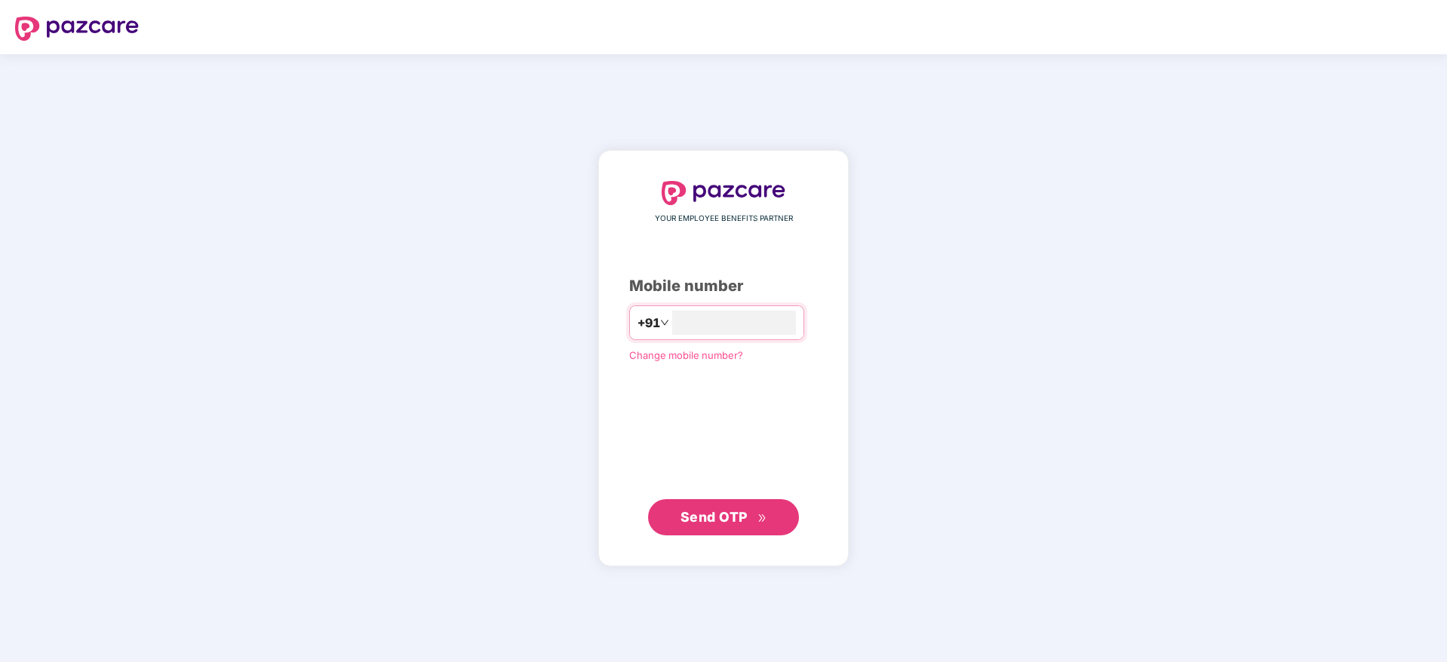
type input "**********"
click at [711, 513] on span "Send OTP" at bounding box center [713, 516] width 67 height 16
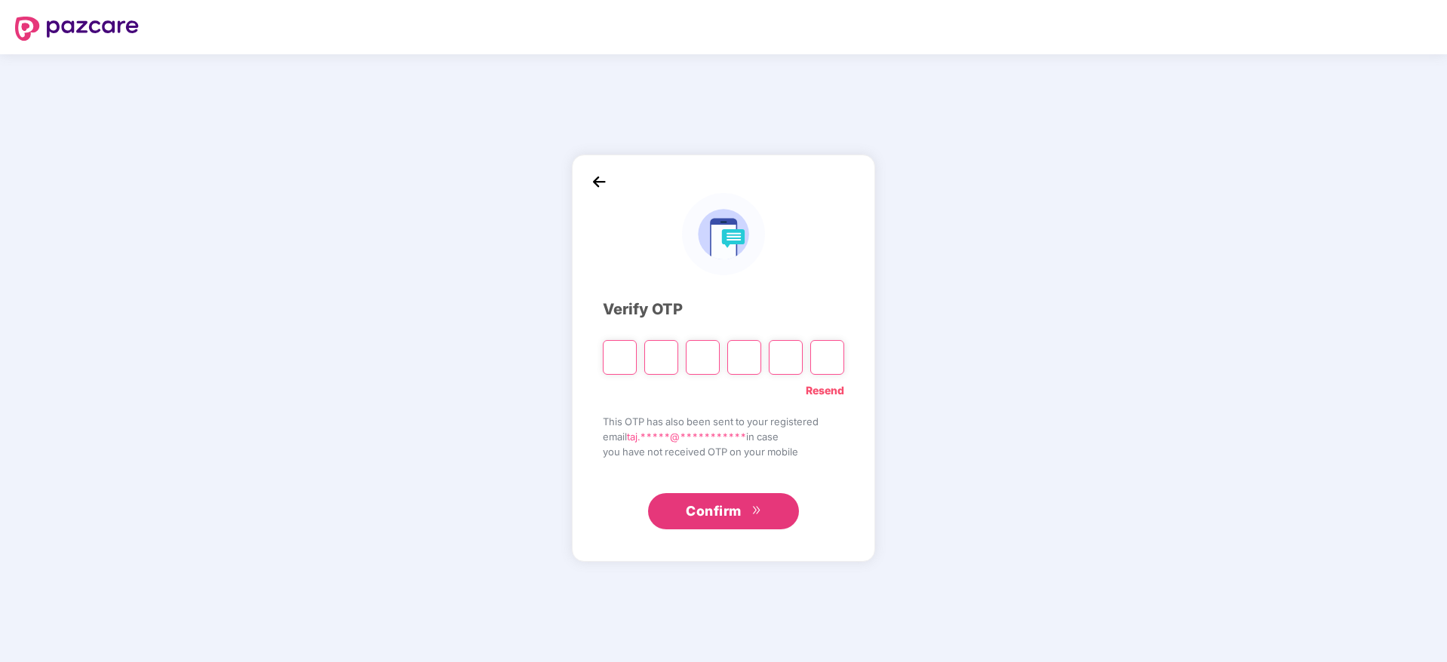
paste input "*"
type input "*"
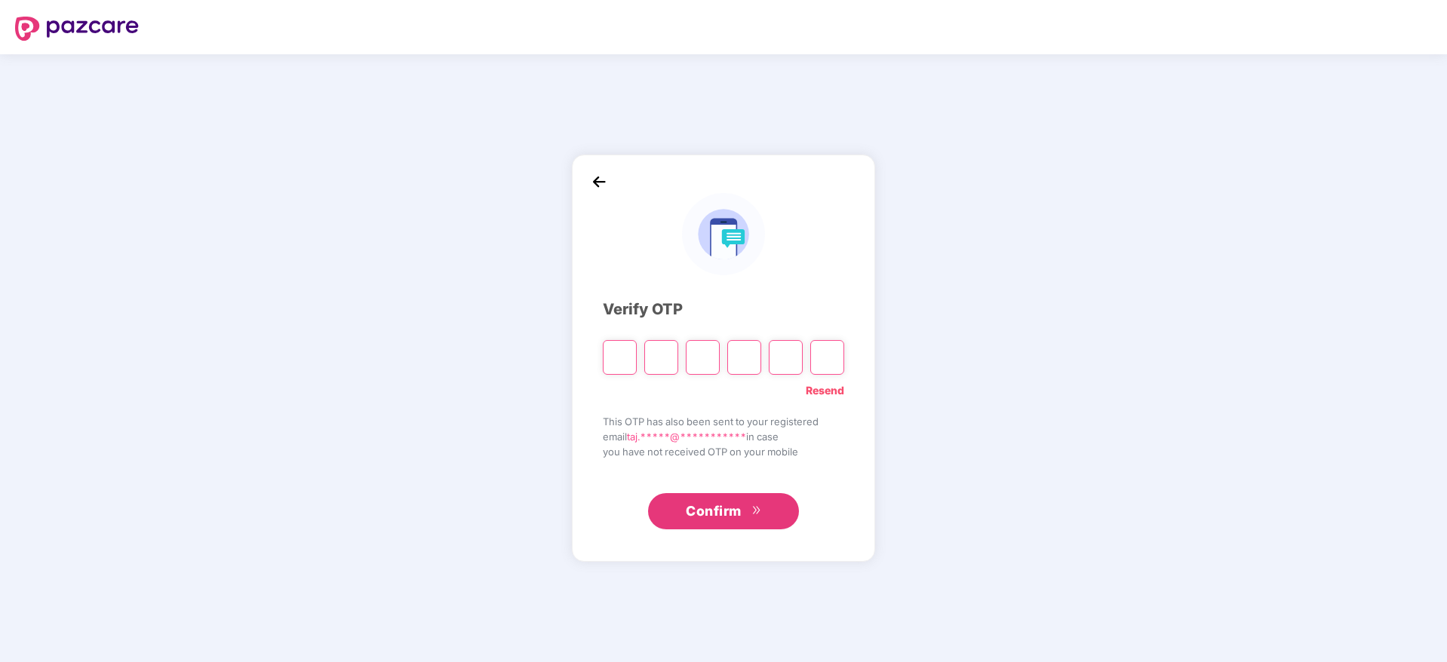
type input "*"
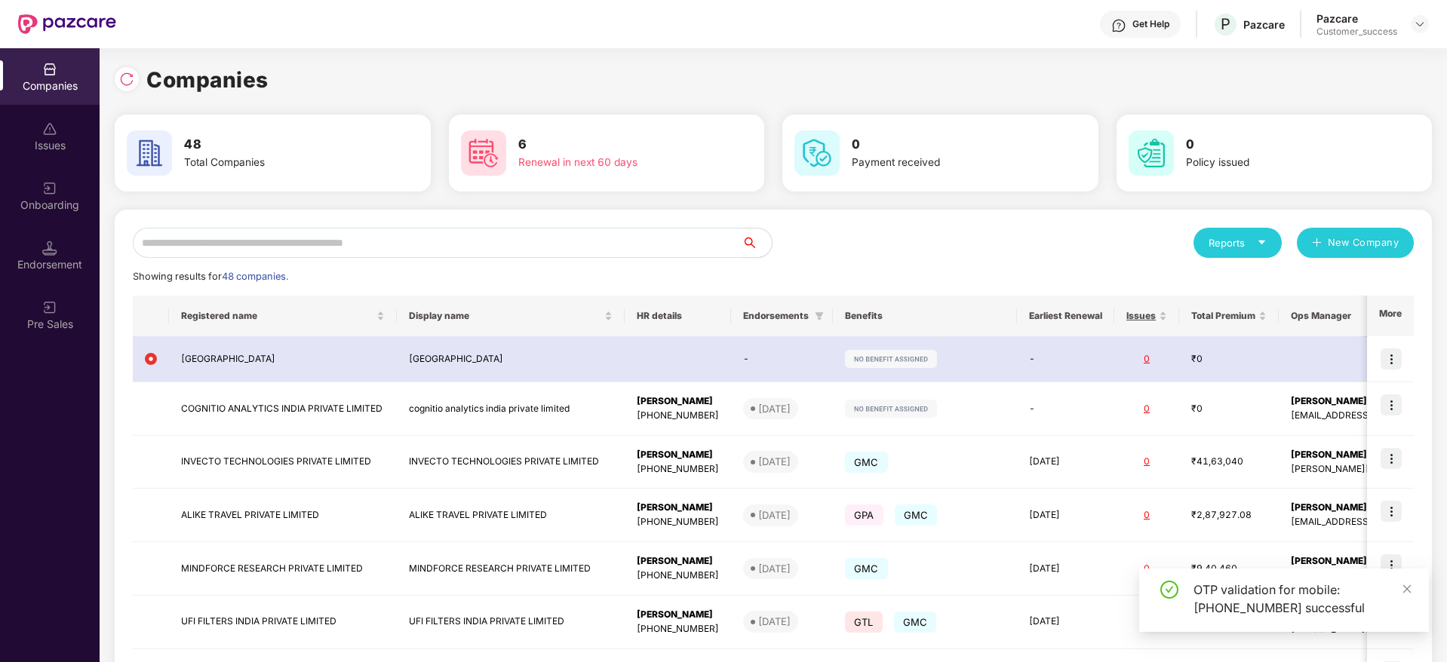
click at [343, 246] on input "text" at bounding box center [437, 243] width 609 height 30
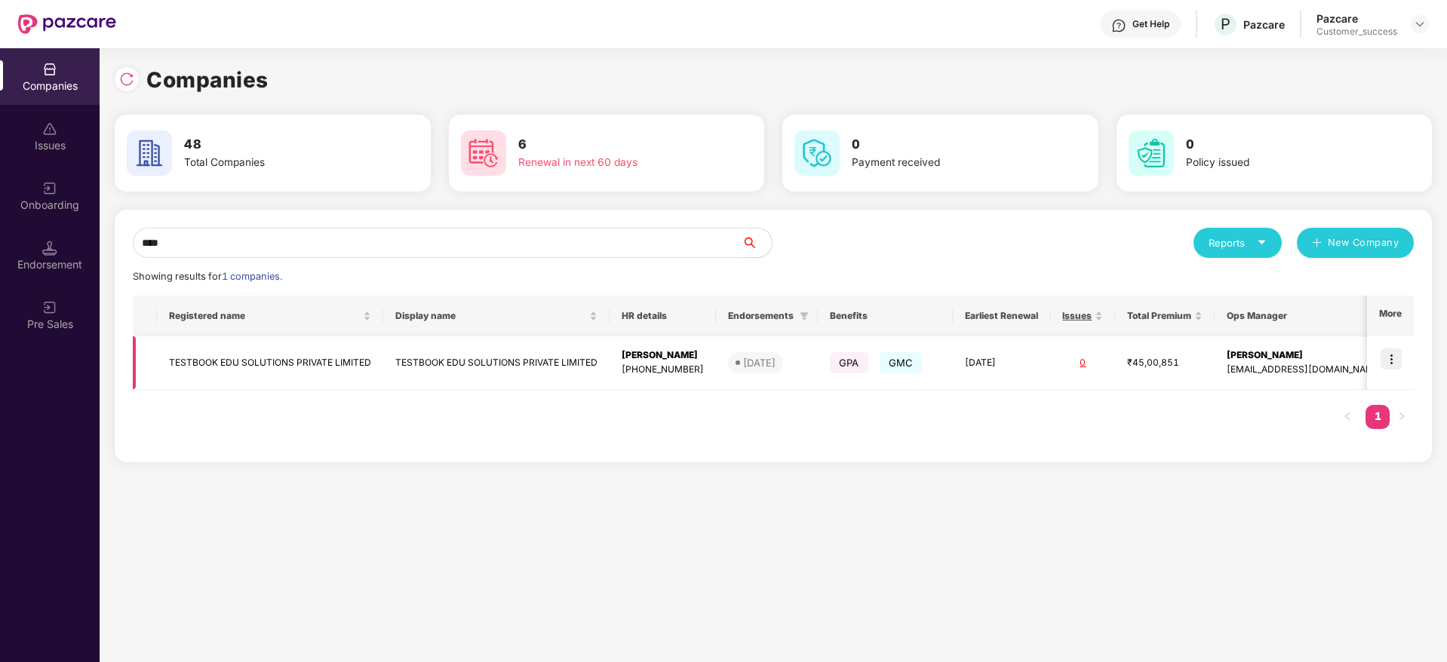
type input "****"
click at [296, 367] on td "TESTBOOK EDU SOLUTIONS PRIVATE LIMITED" at bounding box center [270, 363] width 226 height 54
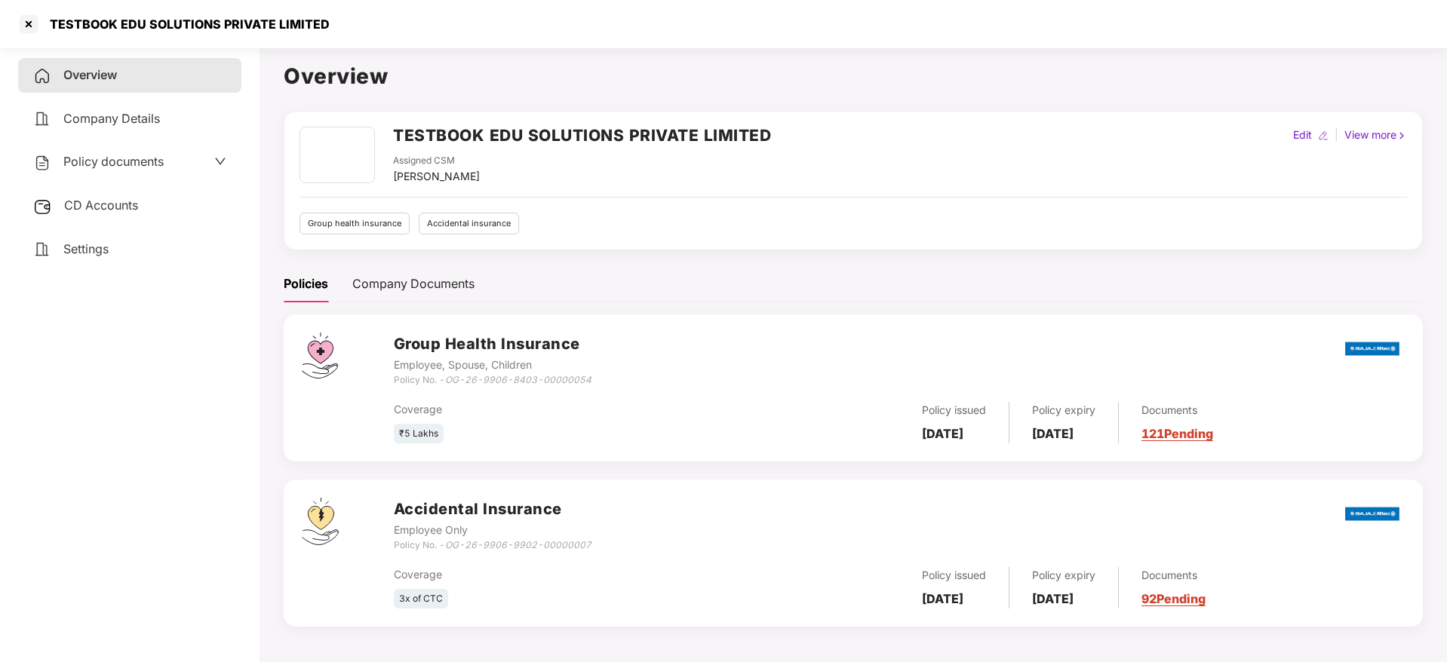
click at [1208, 433] on link "121 Pending" at bounding box center [1177, 433] width 72 height 15
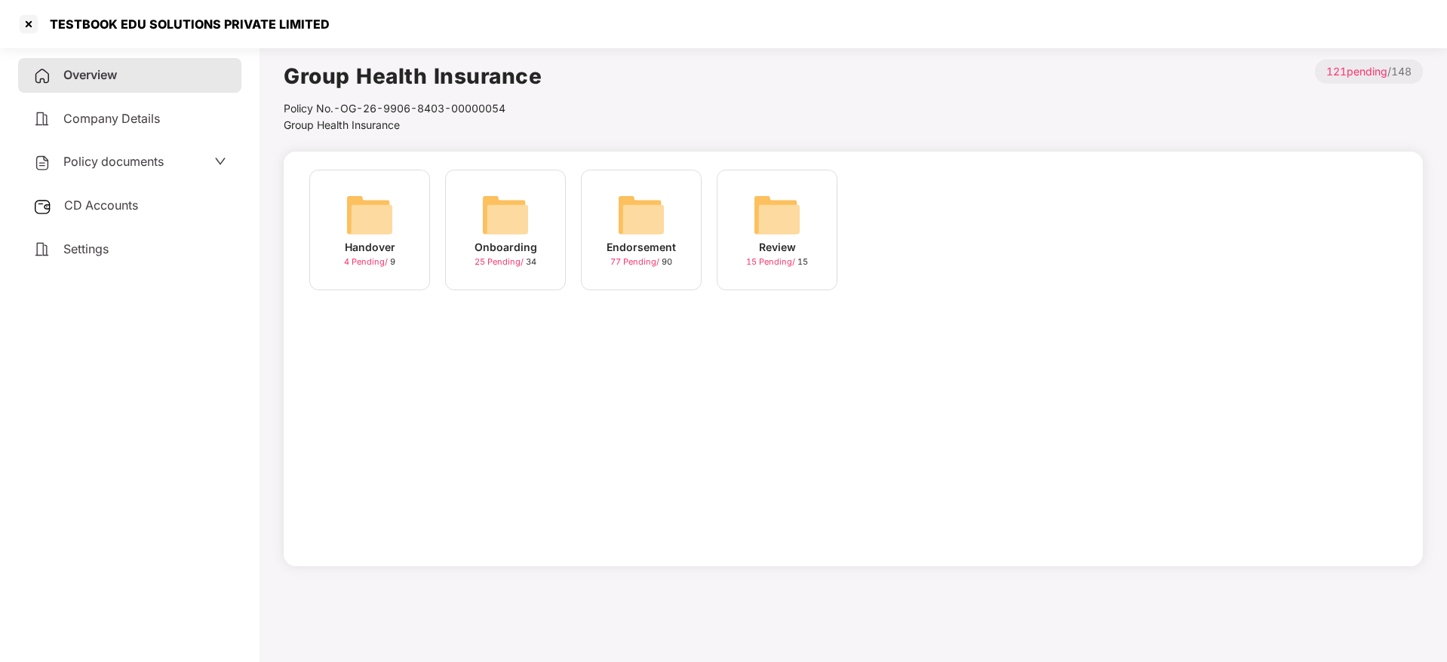
click at [514, 223] on img at bounding box center [505, 215] width 48 height 48
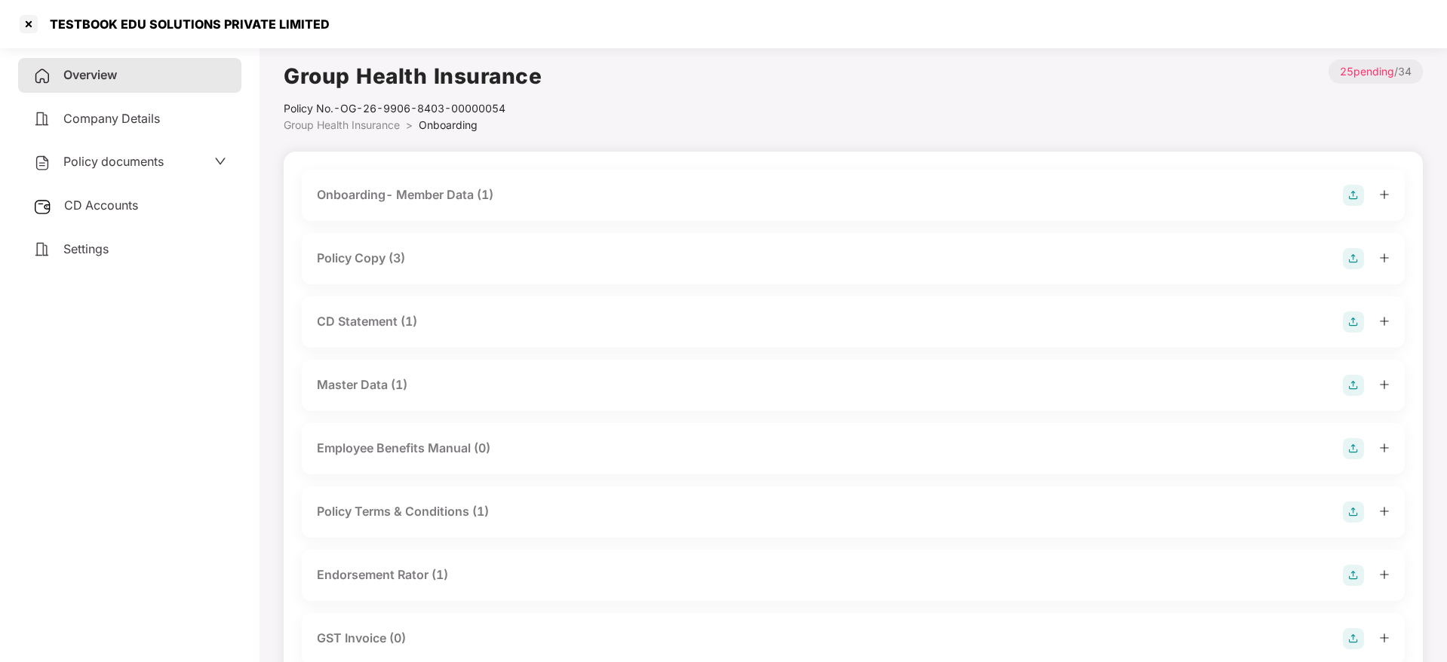
click at [396, 258] on div "Policy Copy (3)" at bounding box center [361, 258] width 88 height 19
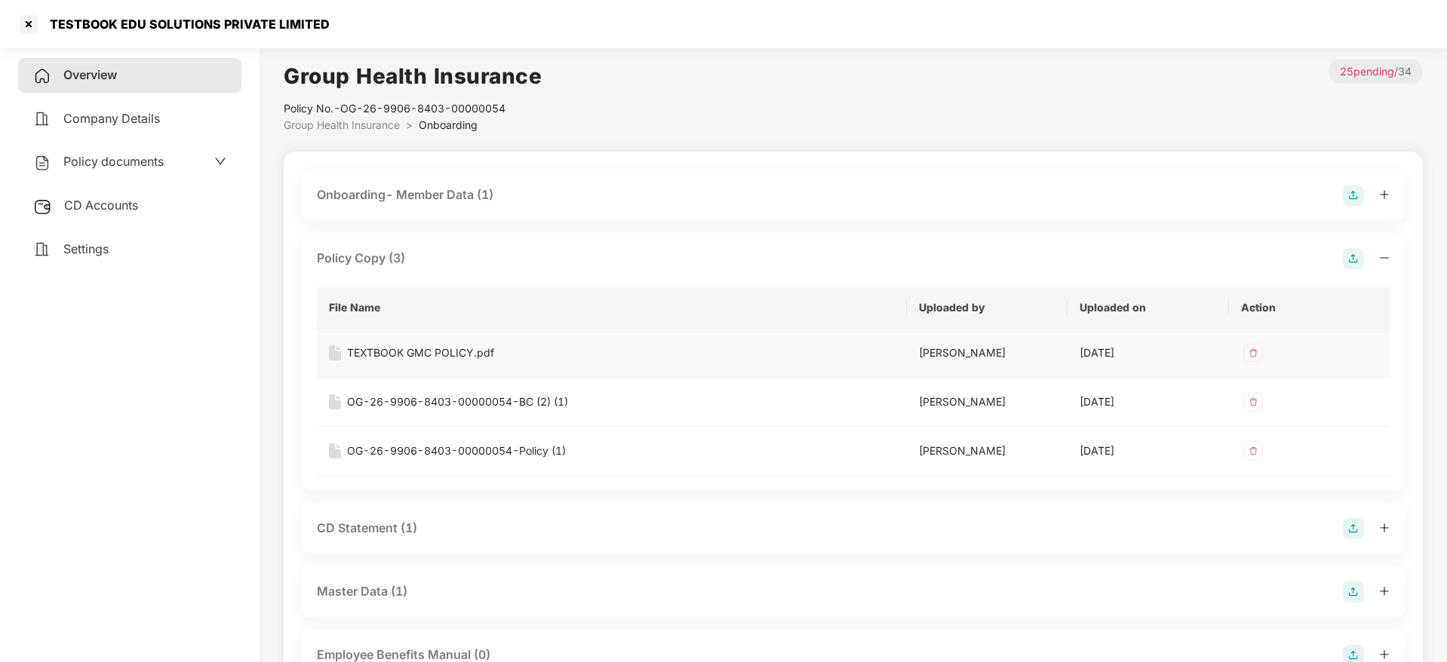
click at [443, 348] on div "TEXTBOOK GMC POLICY.pdf" at bounding box center [420, 353] width 147 height 17
click at [520, 448] on div "OG-26-9906-8403-00000054-Policy (1)" at bounding box center [456, 451] width 219 height 17
